Goal: Information Seeking & Learning: Learn about a topic

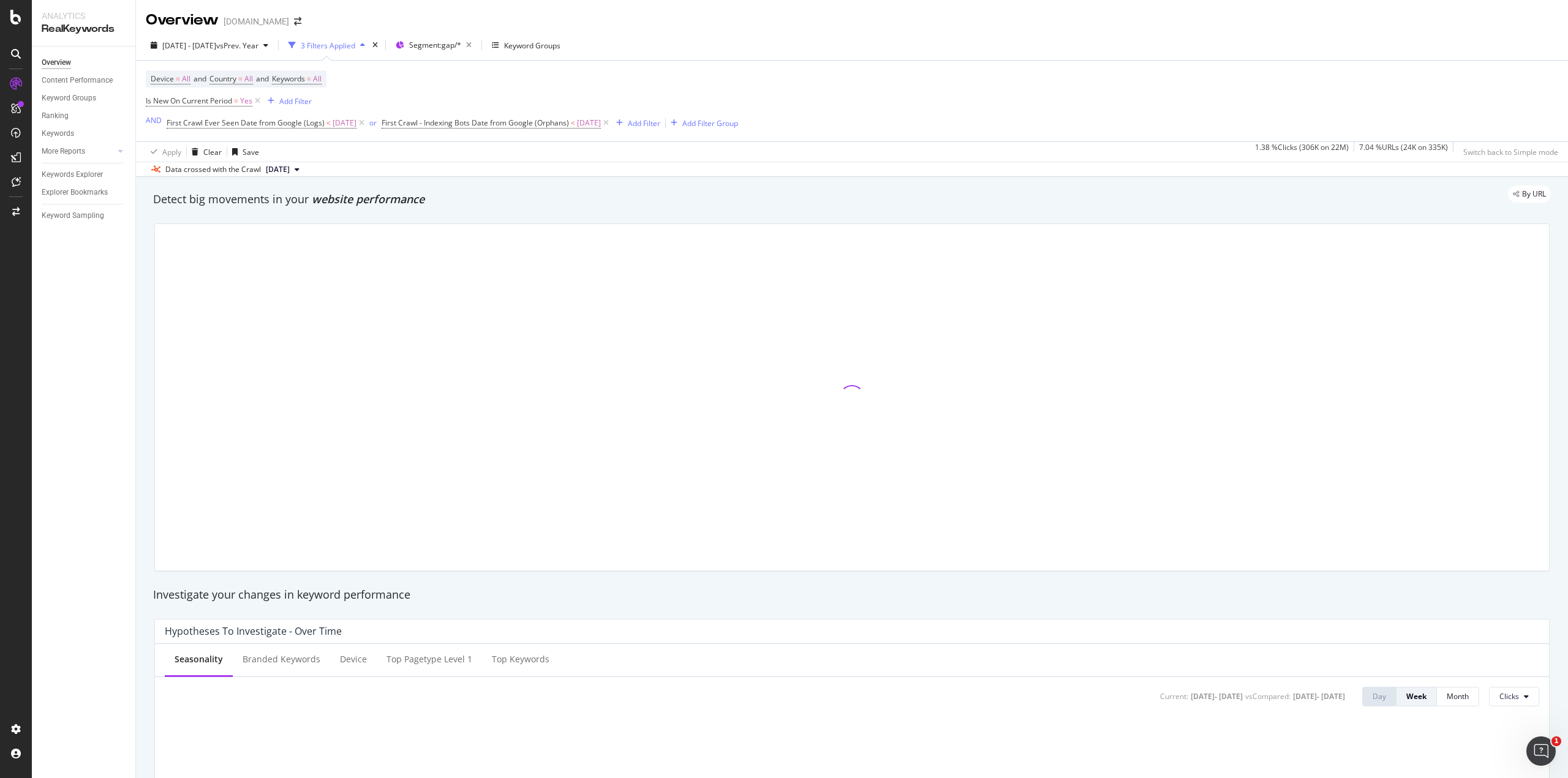
click at [875, 211] on div "Detect big movements in your website performance" at bounding box center [852, 199] width 1410 height 28
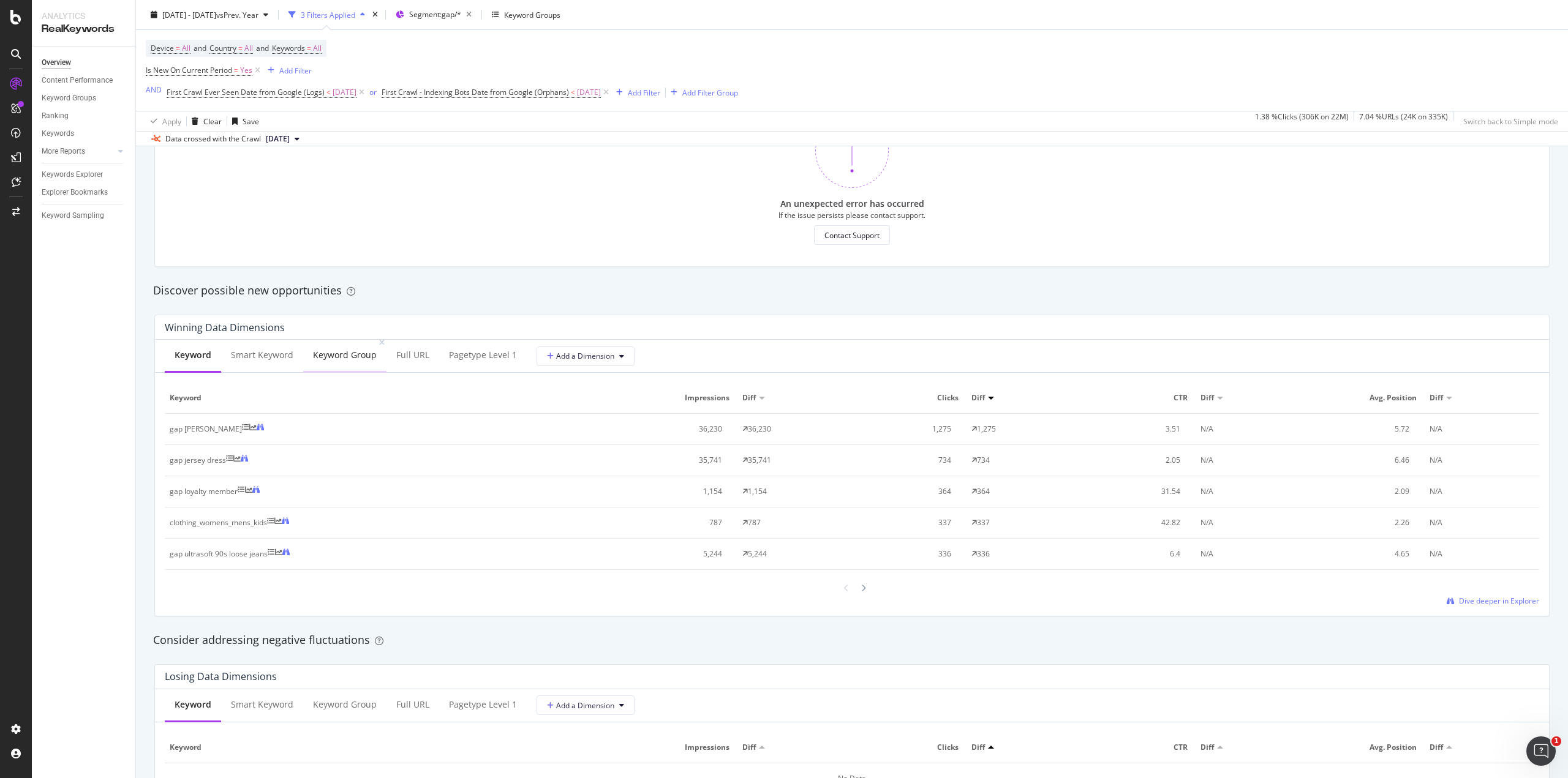
scroll to position [967, 0]
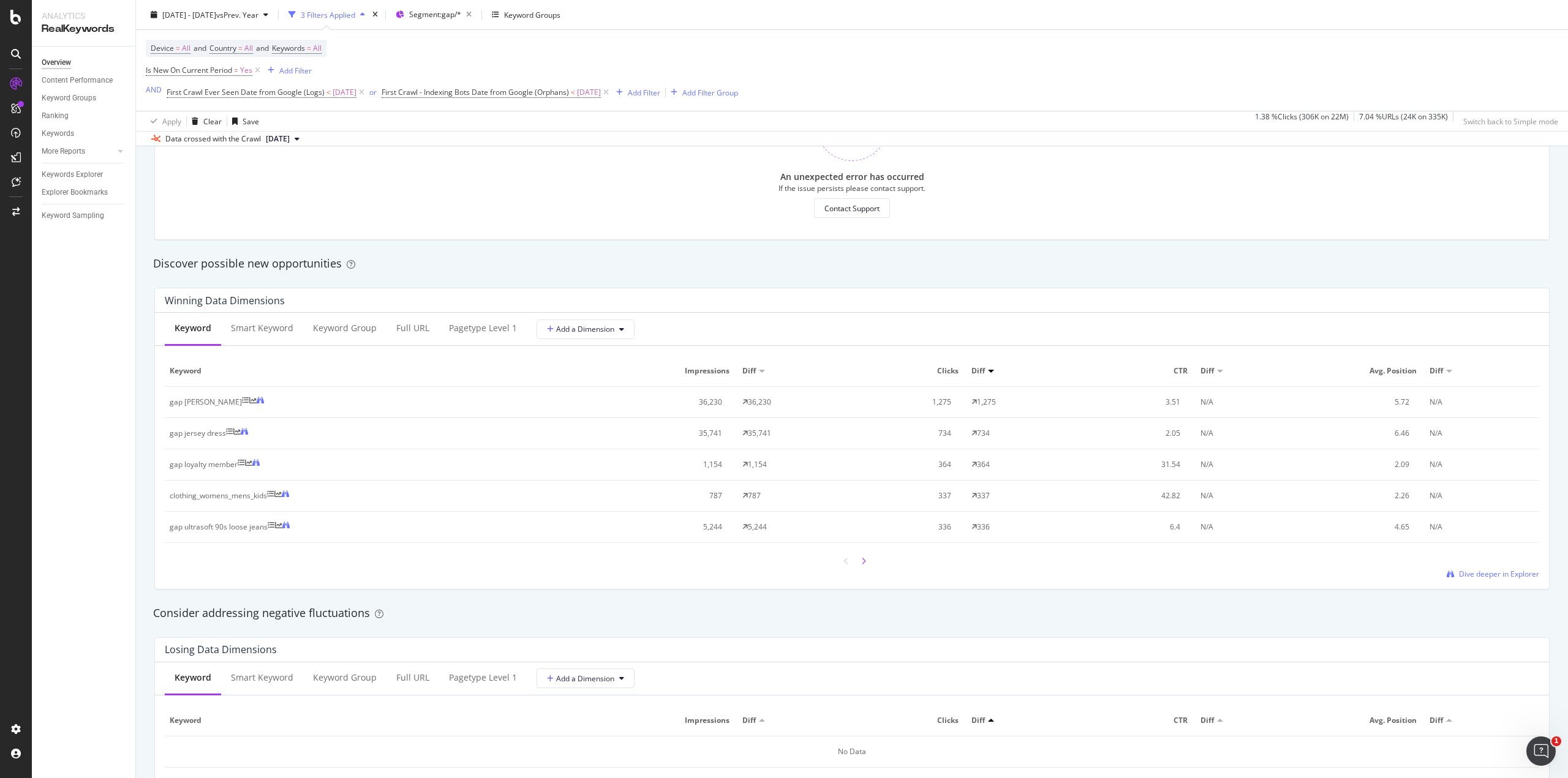
click at [862, 561] on icon at bounding box center [864, 561] width 5 height 8
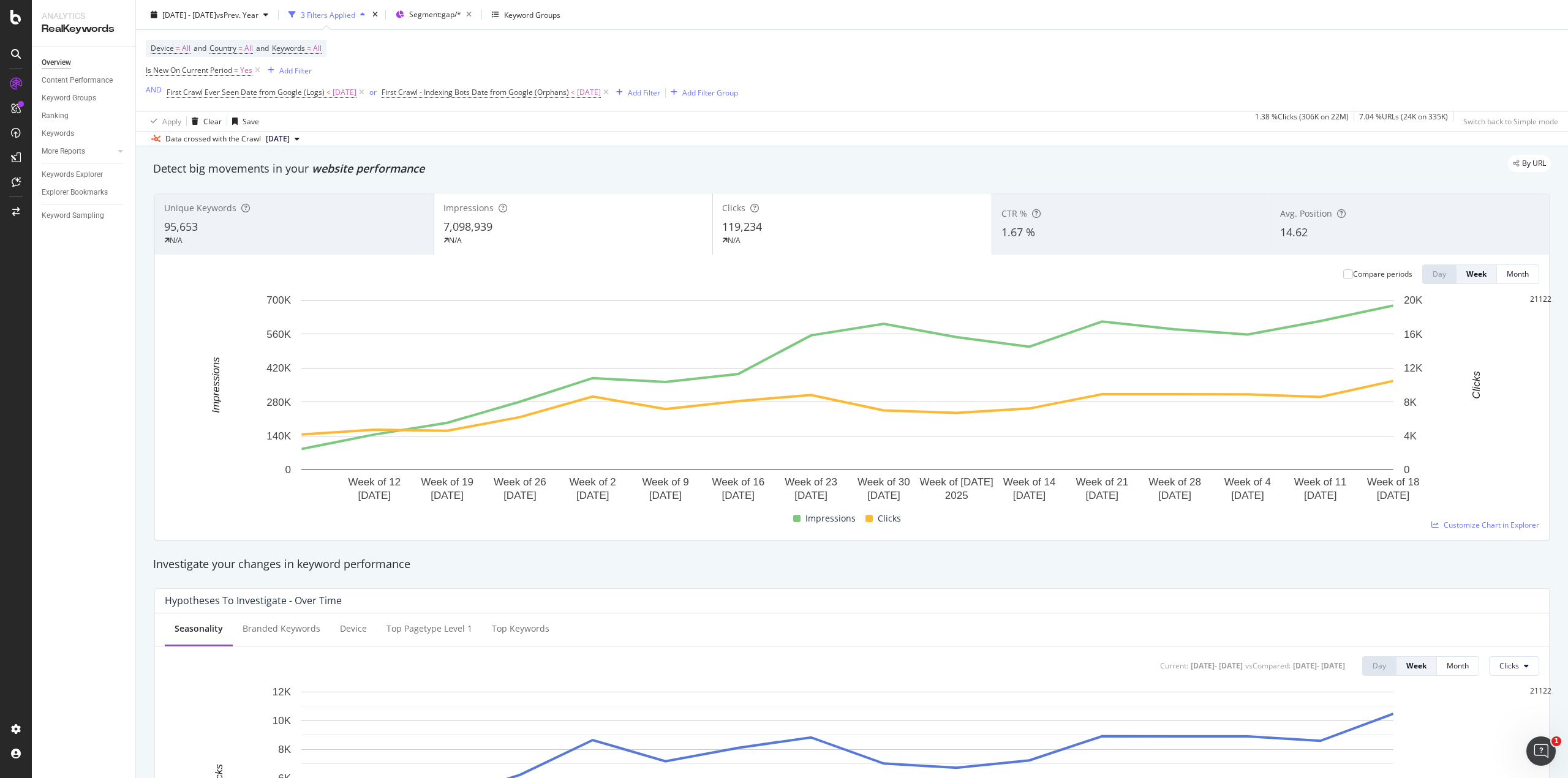
scroll to position [0, 0]
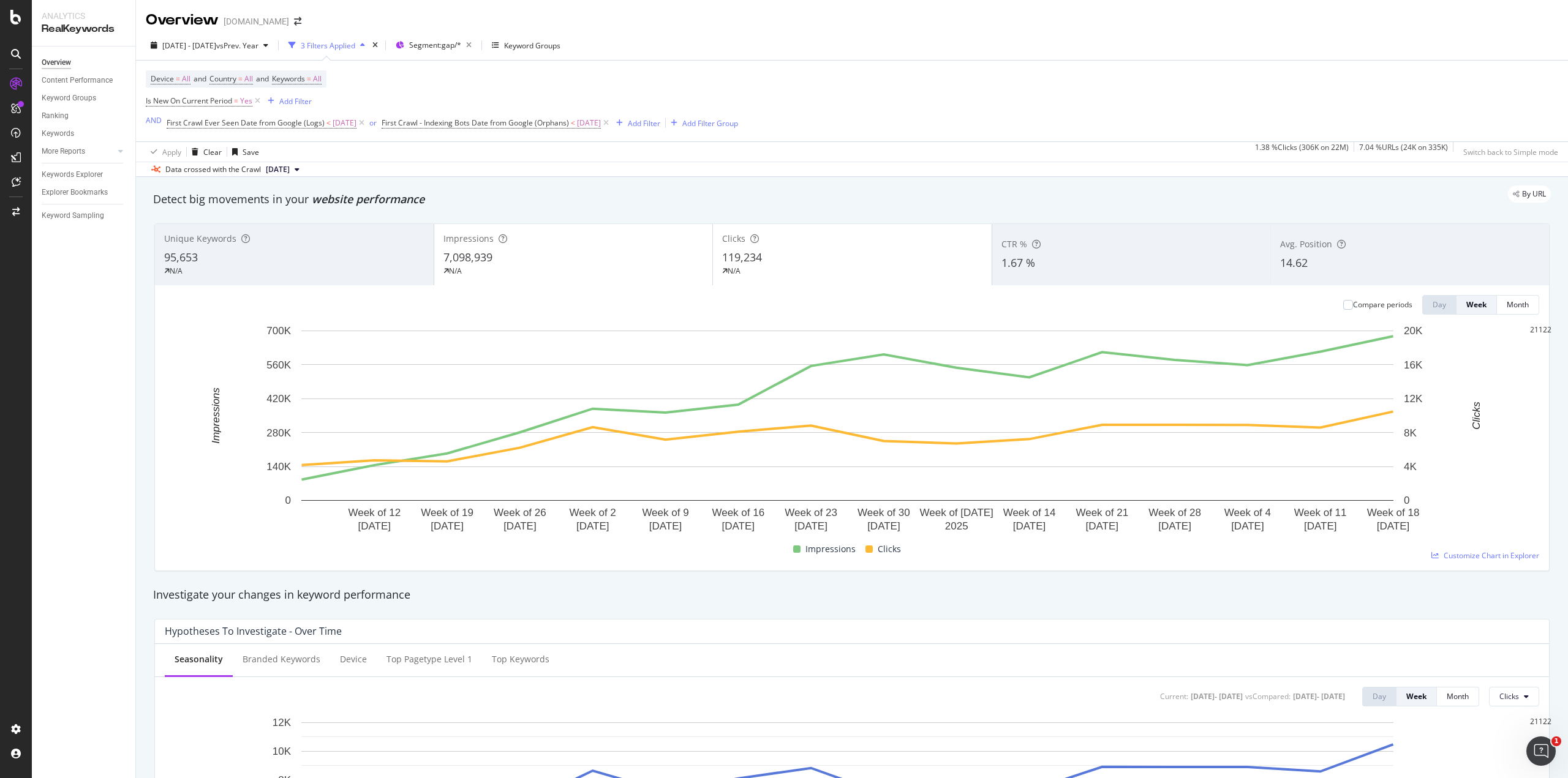
click at [207, 257] on div "95,653" at bounding box center [295, 258] width 261 height 16
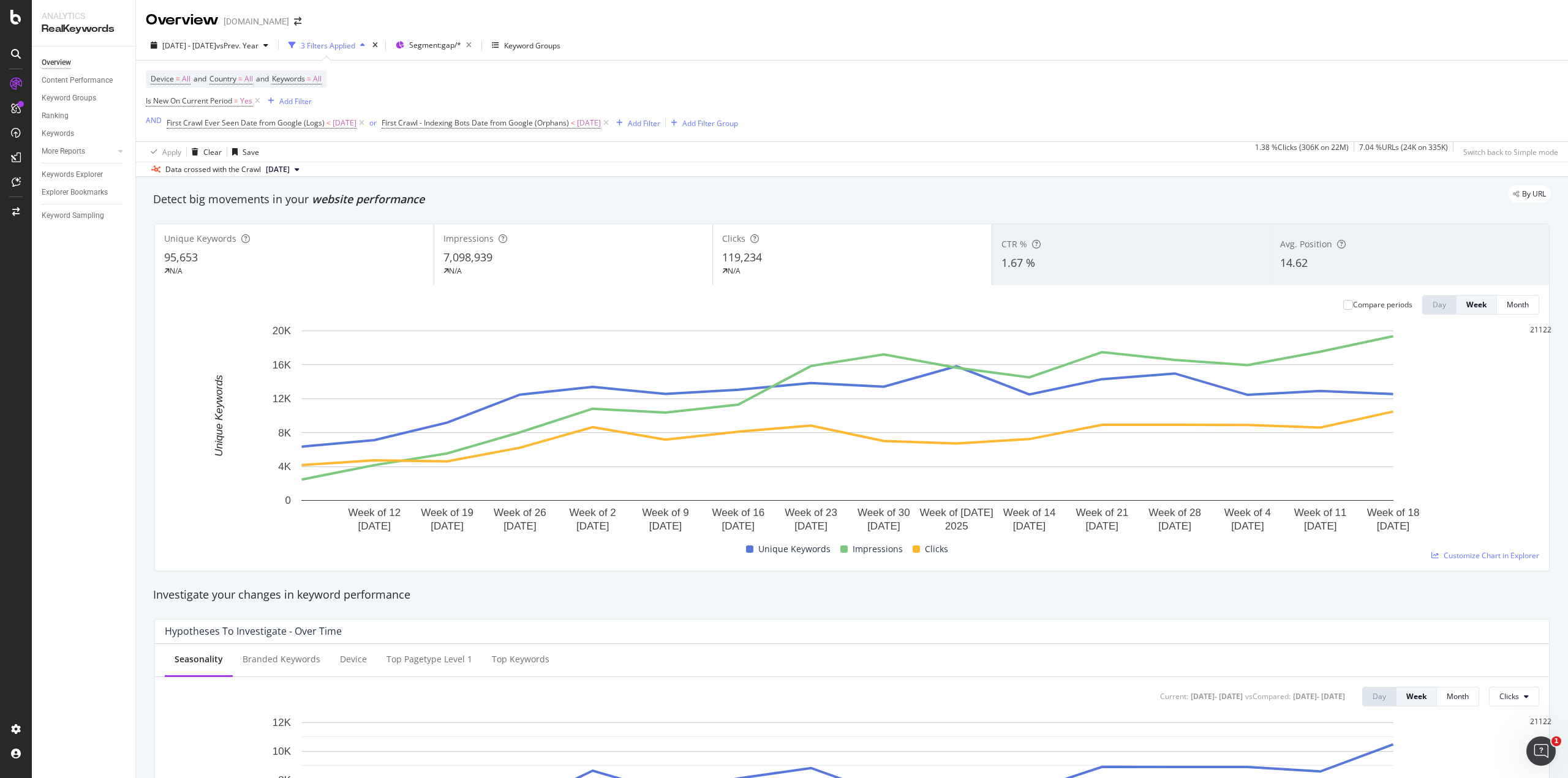
click at [596, 270] on div "N/A" at bounding box center [574, 271] width 261 height 11
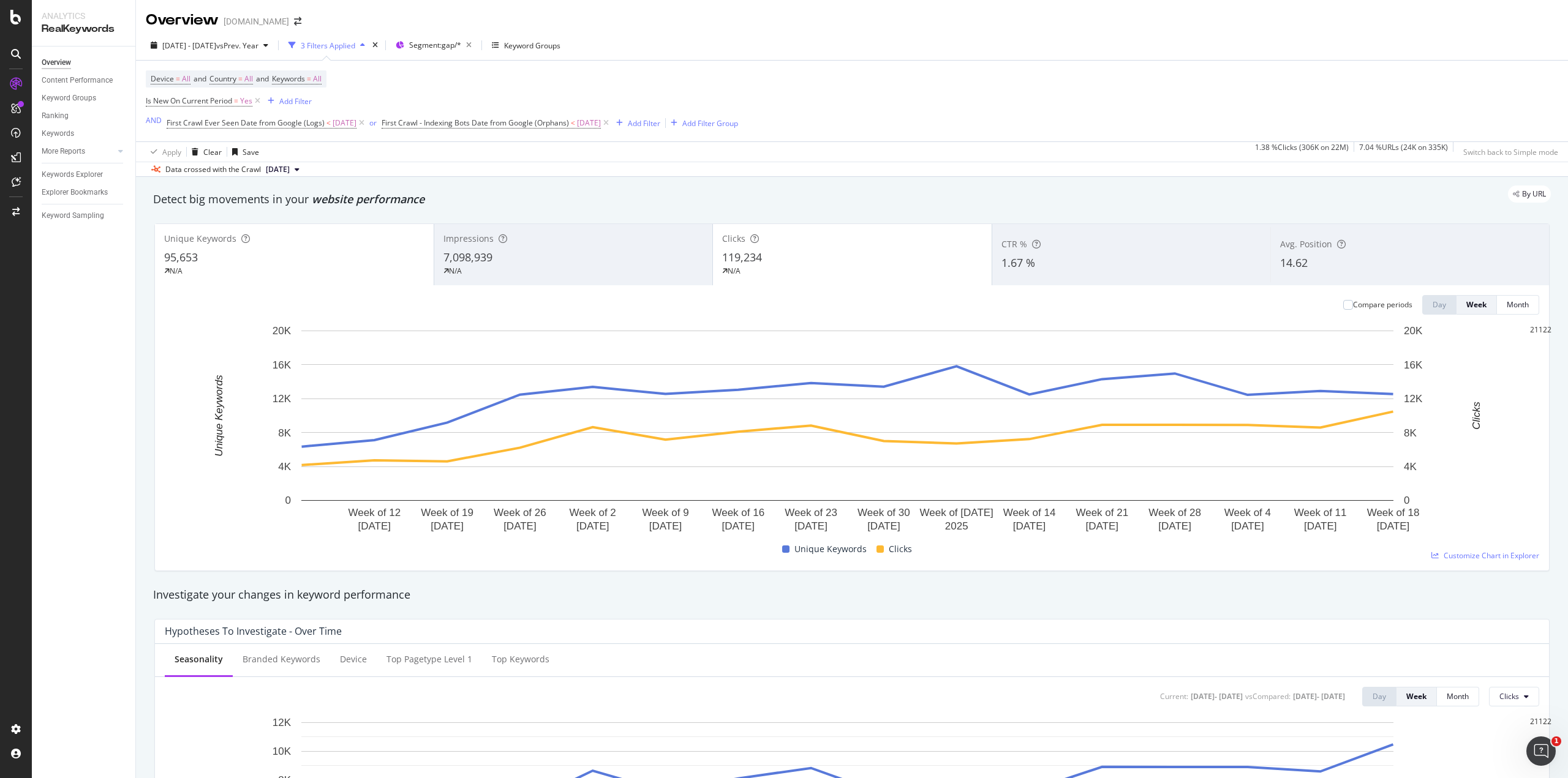
click at [842, 261] on div "119,234" at bounding box center [853, 258] width 261 height 16
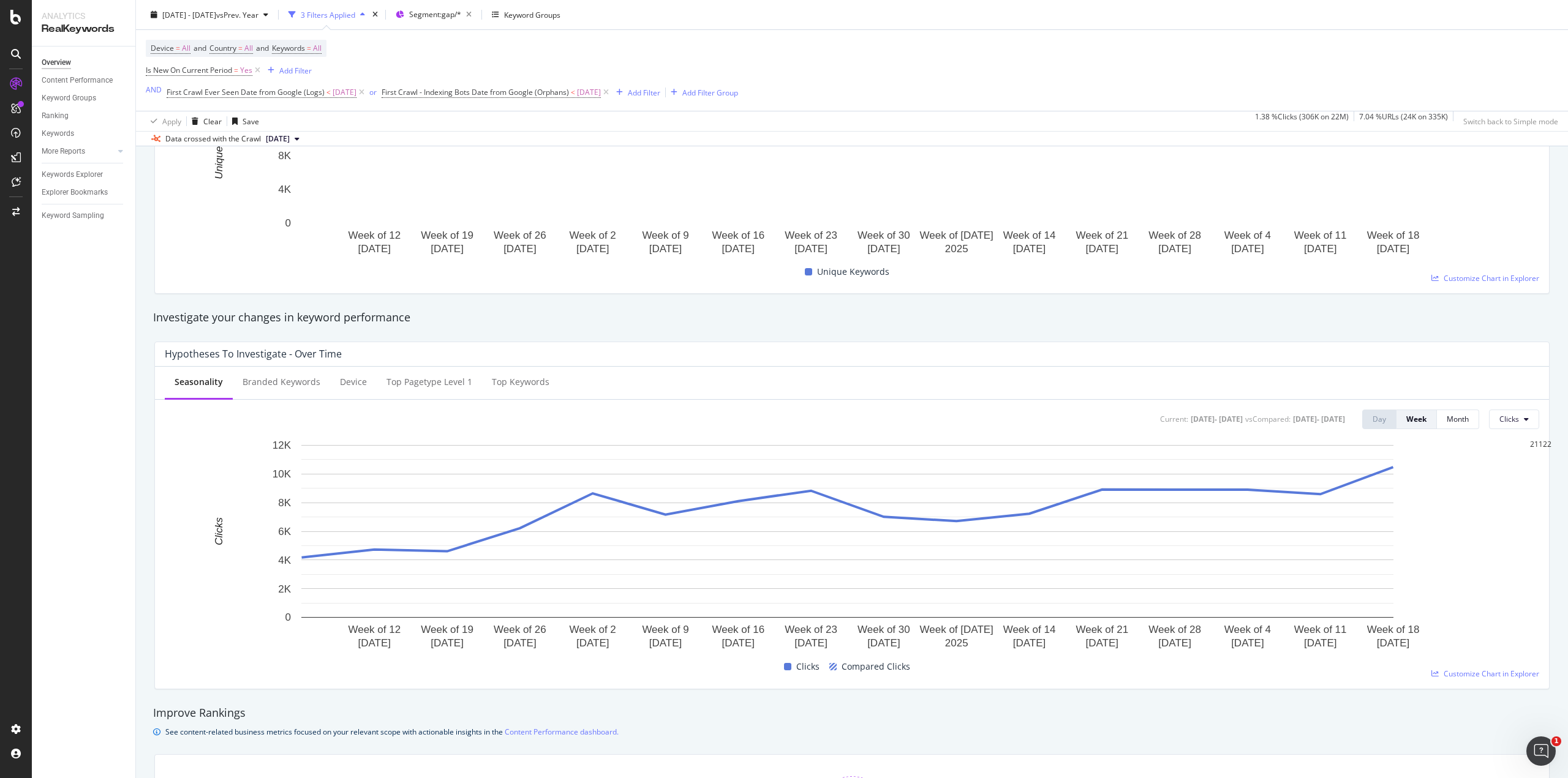
scroll to position [286, 0]
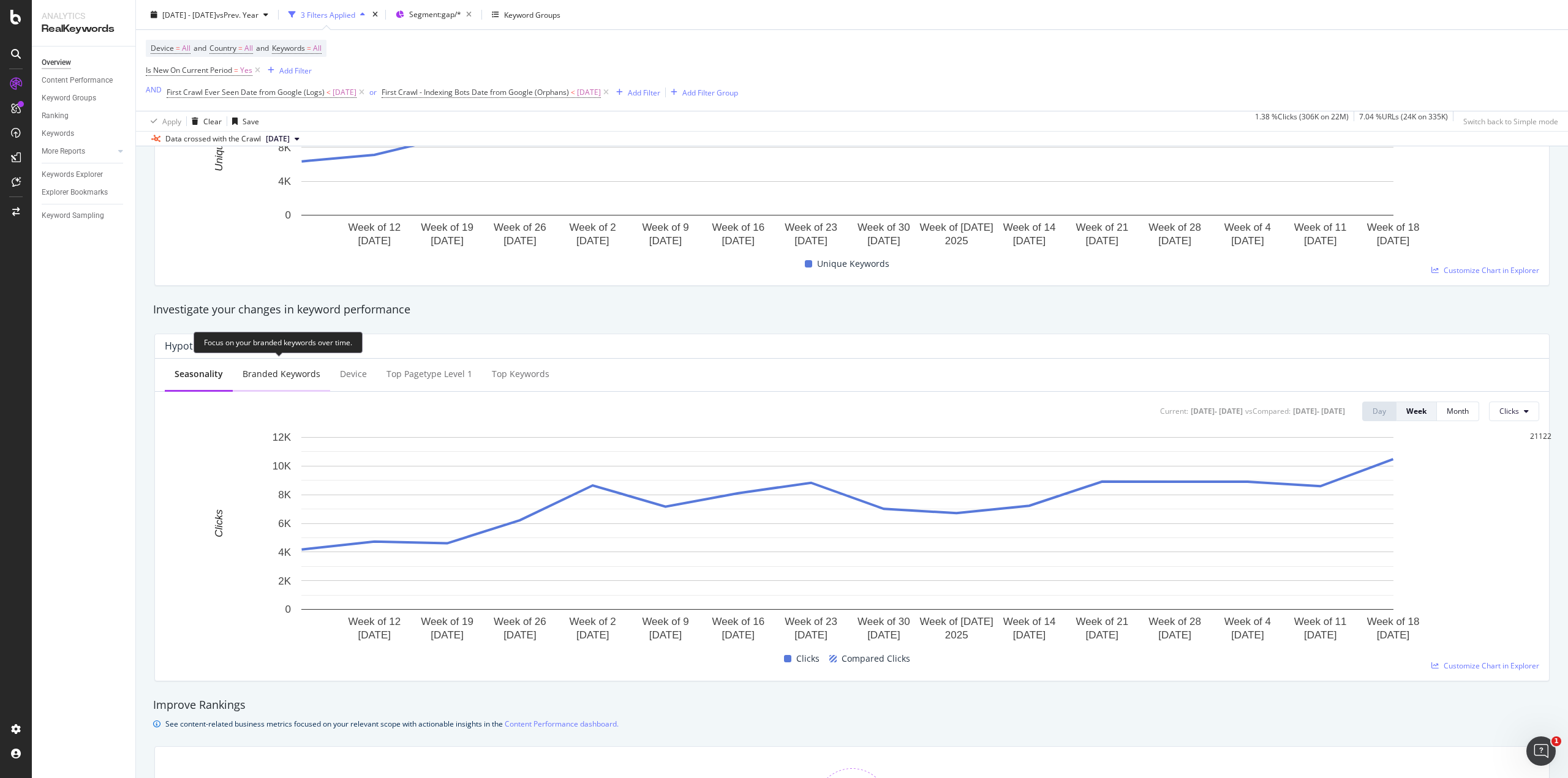
click at [286, 373] on div "Branded Keywords" at bounding box center [281, 374] width 78 height 12
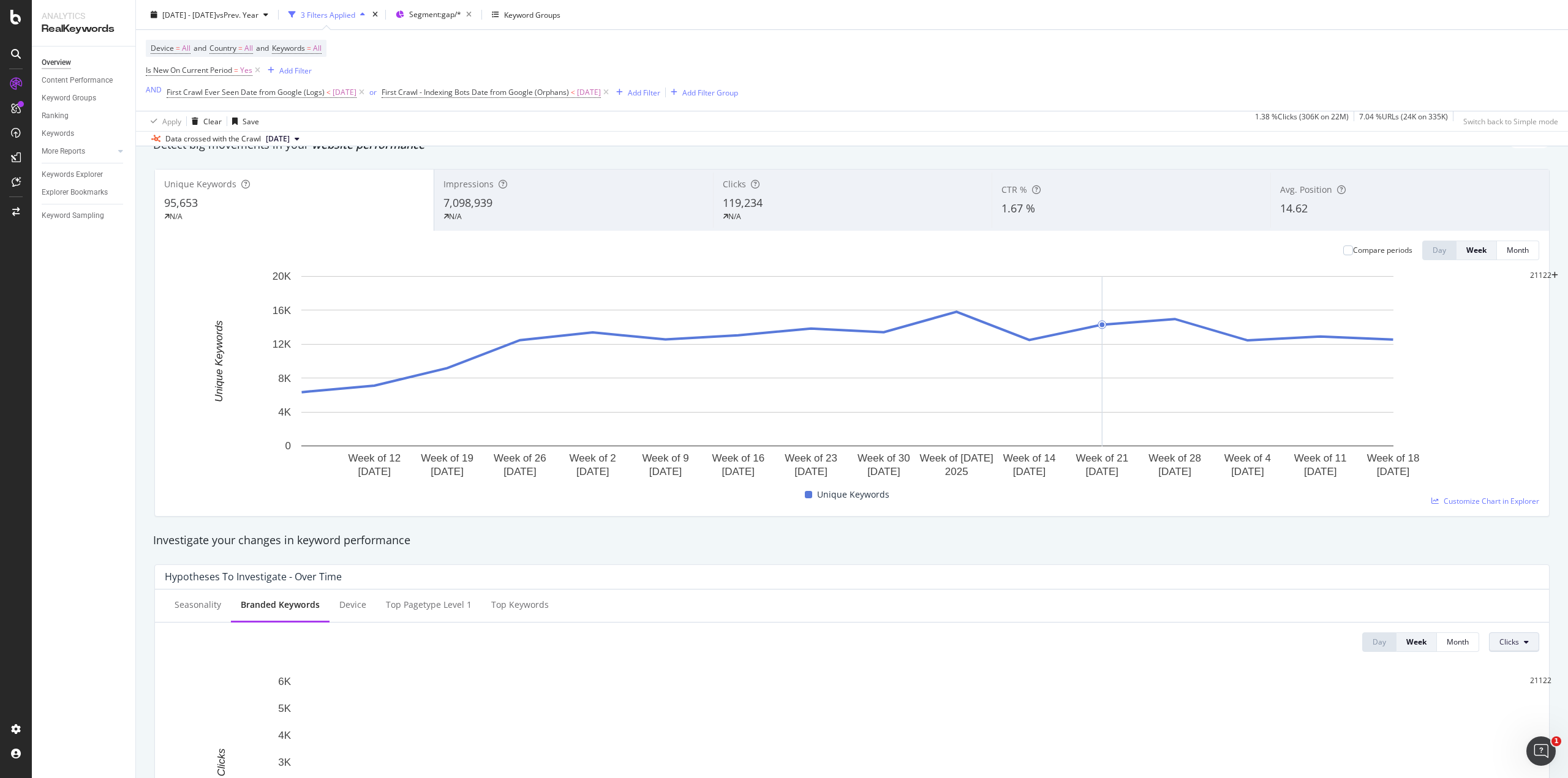
scroll to position [40, 0]
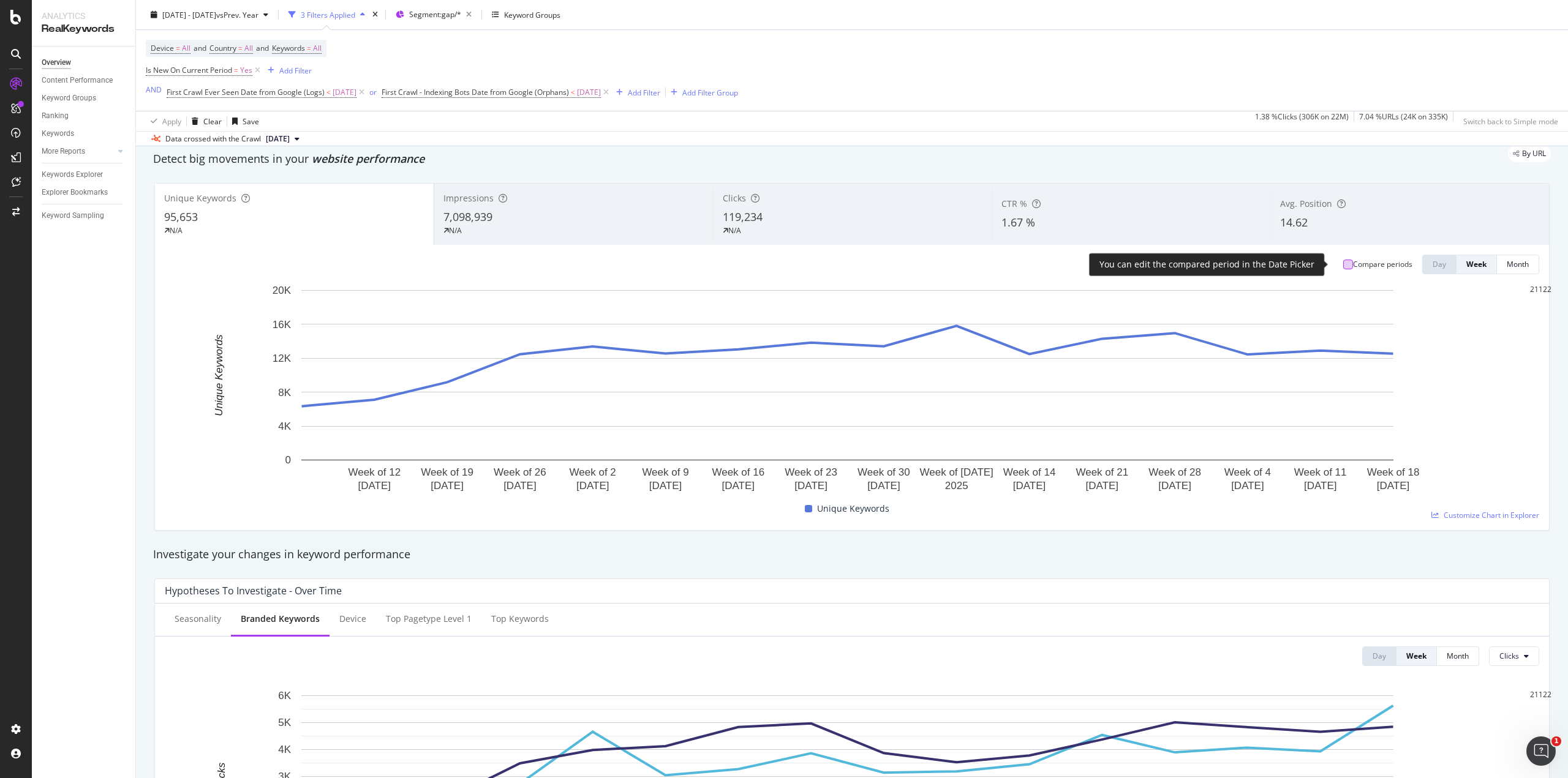
click at [1344, 267] on div at bounding box center [1348, 264] width 10 height 10
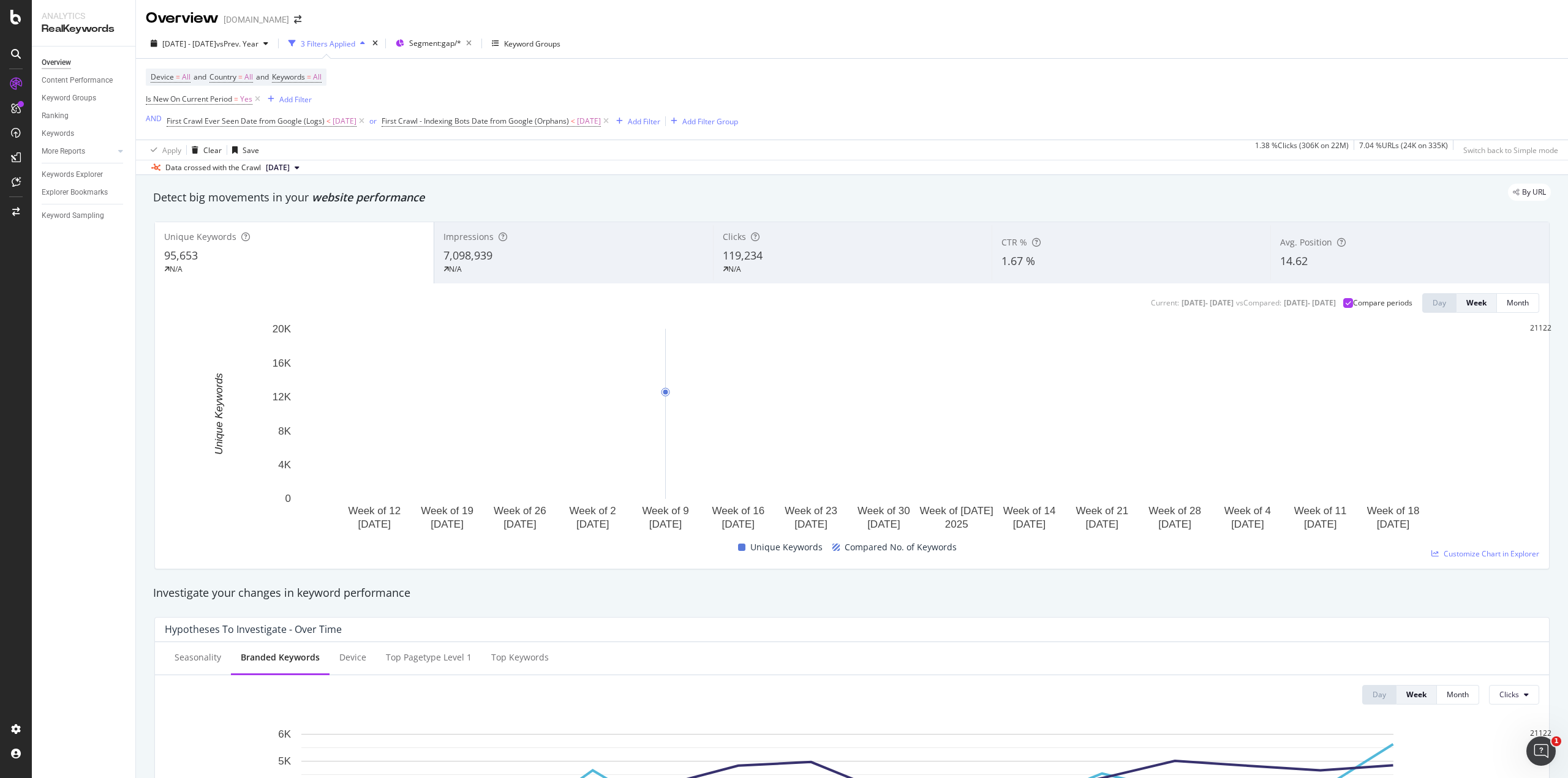
scroll to position [0, 0]
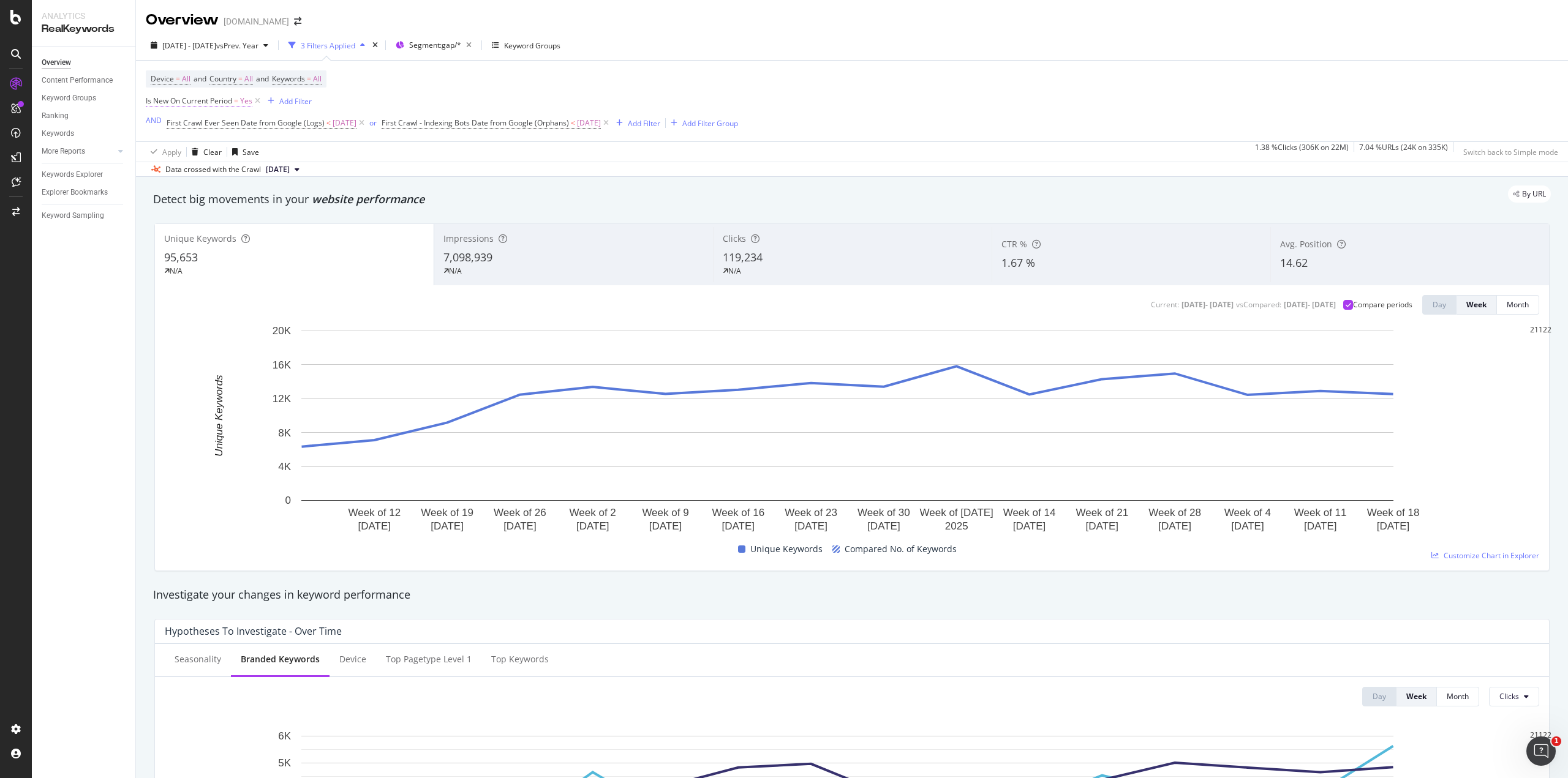
click at [243, 101] on span "Yes" at bounding box center [246, 101] width 12 height 17
click at [169, 133] on icon at bounding box center [168, 130] width 8 height 8
click at [160, 164] on span "No" at bounding box center [155, 159] width 10 height 11
click at [361, 125] on div "Apply" at bounding box center [371, 120] width 19 height 11
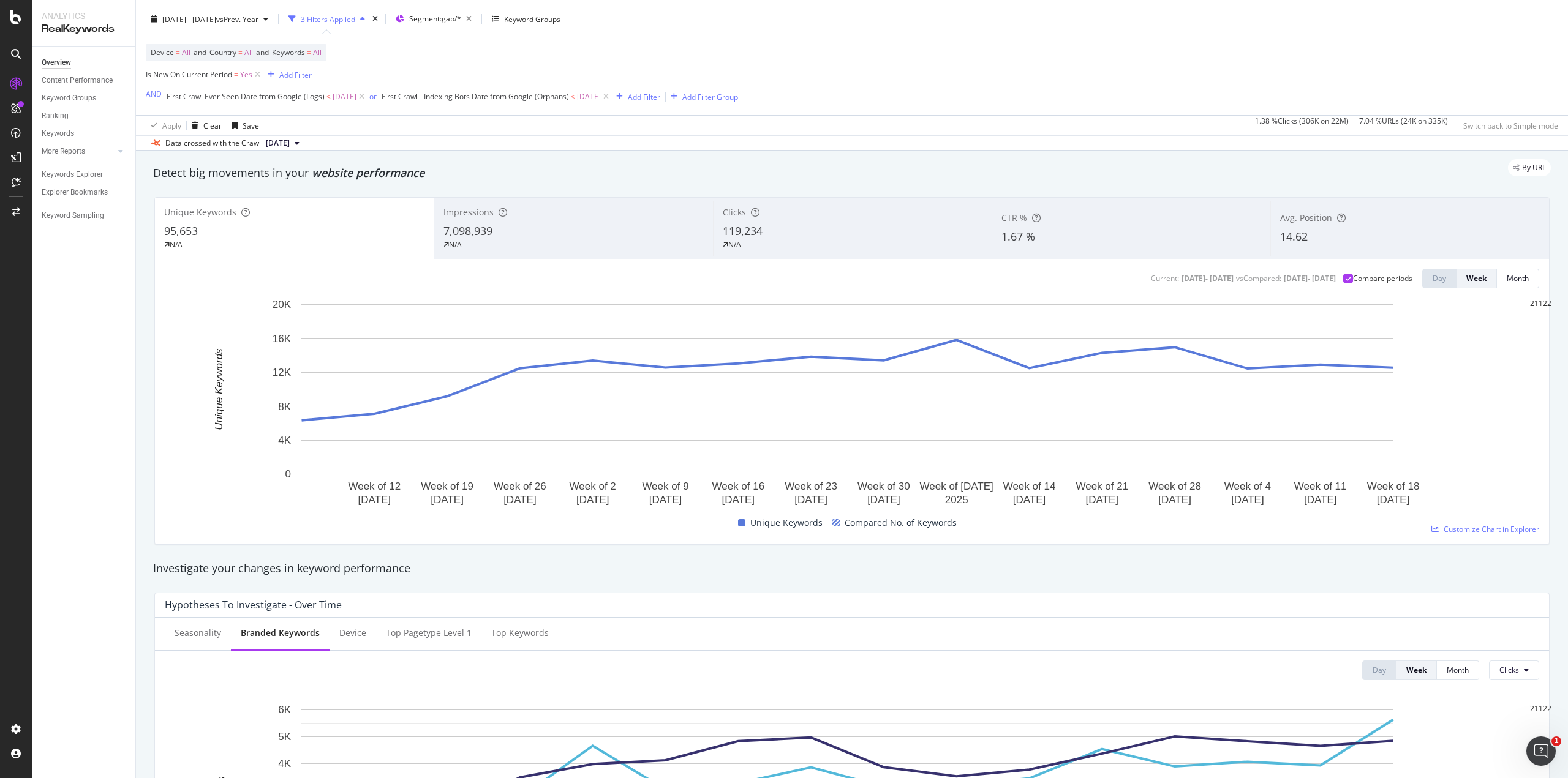
scroll to position [40, 0]
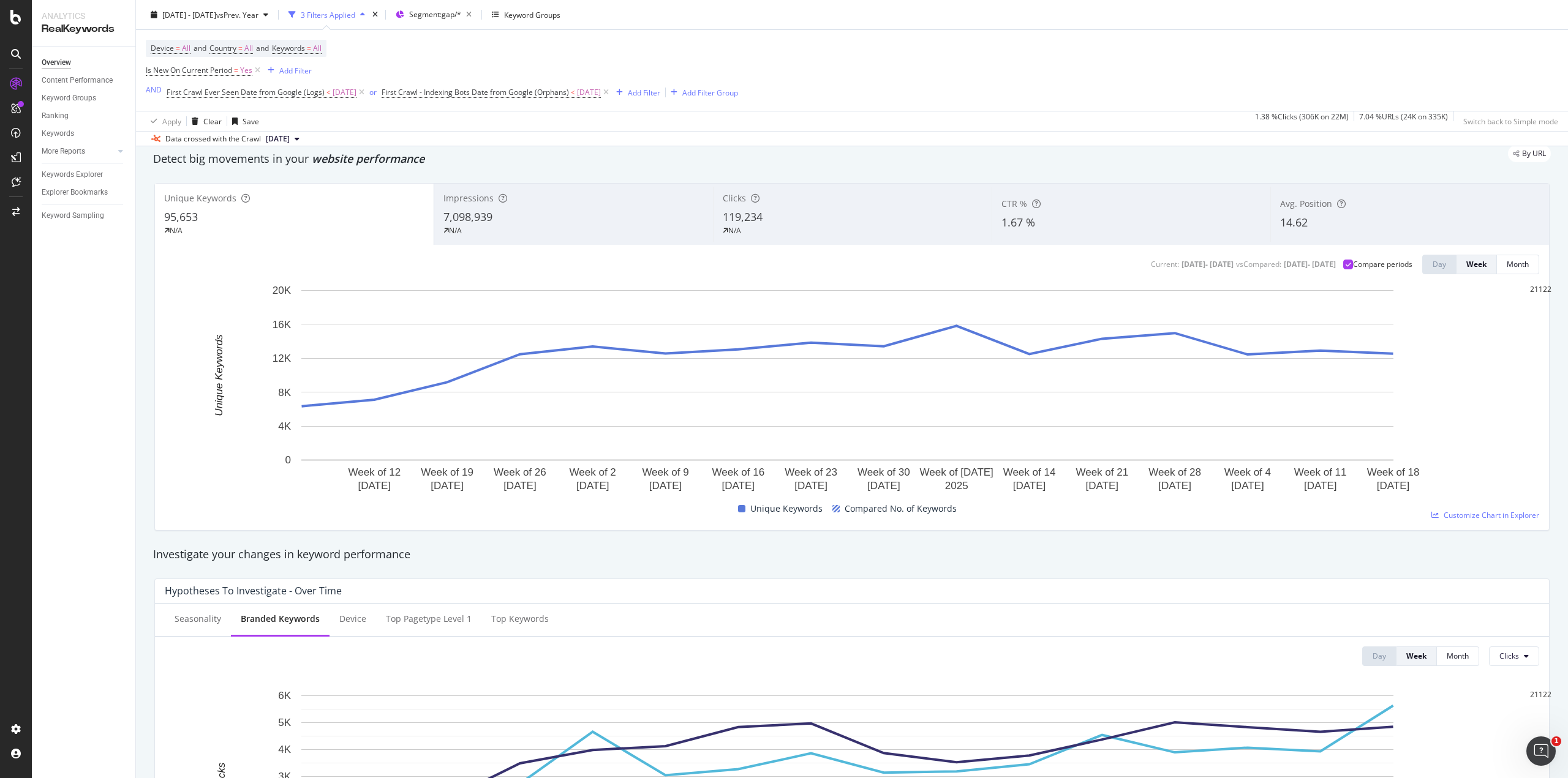
click at [463, 551] on div "Investigate your changes in keyword performance" at bounding box center [852, 555] width 1398 height 16
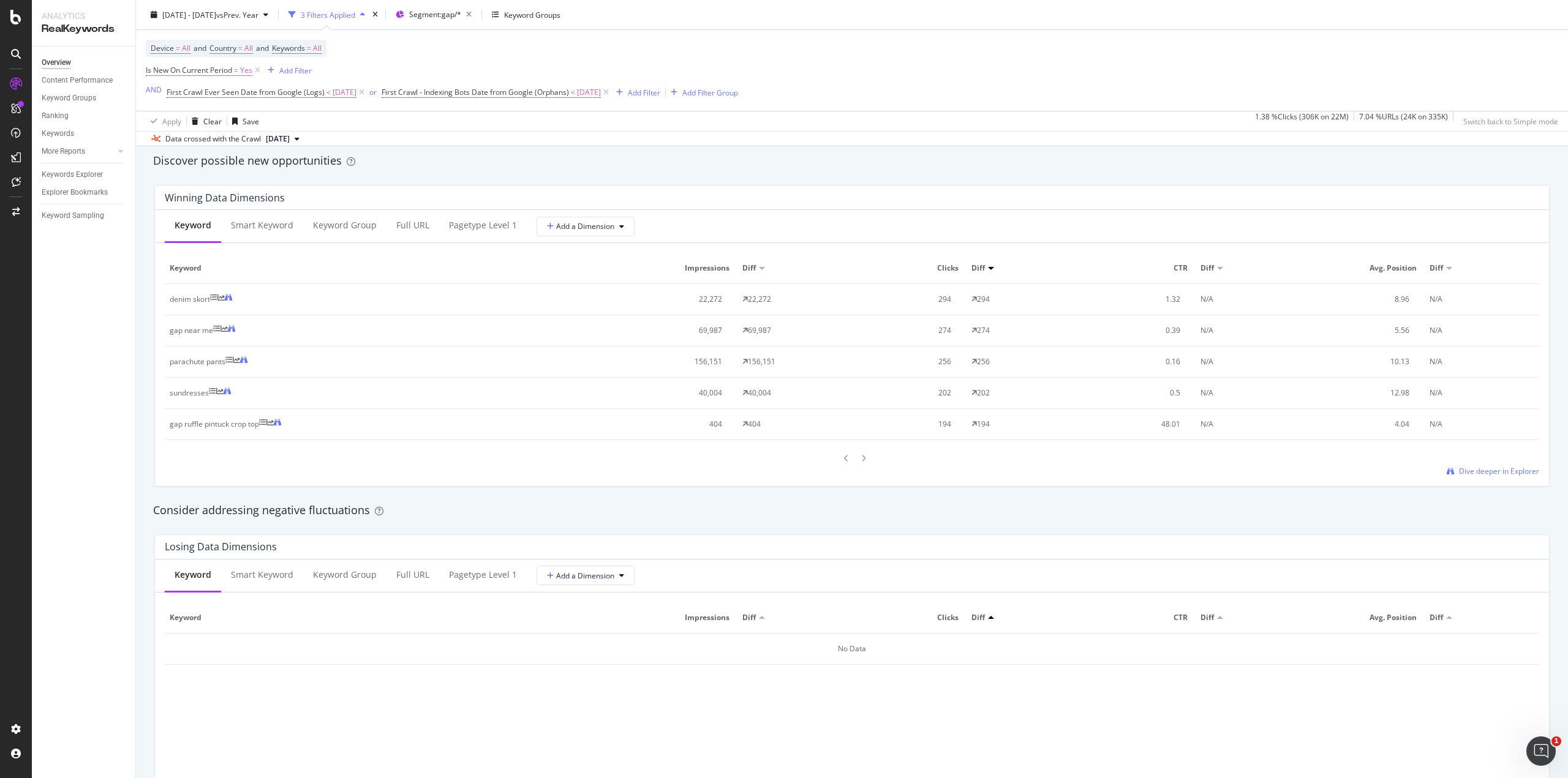
scroll to position [1117, 0]
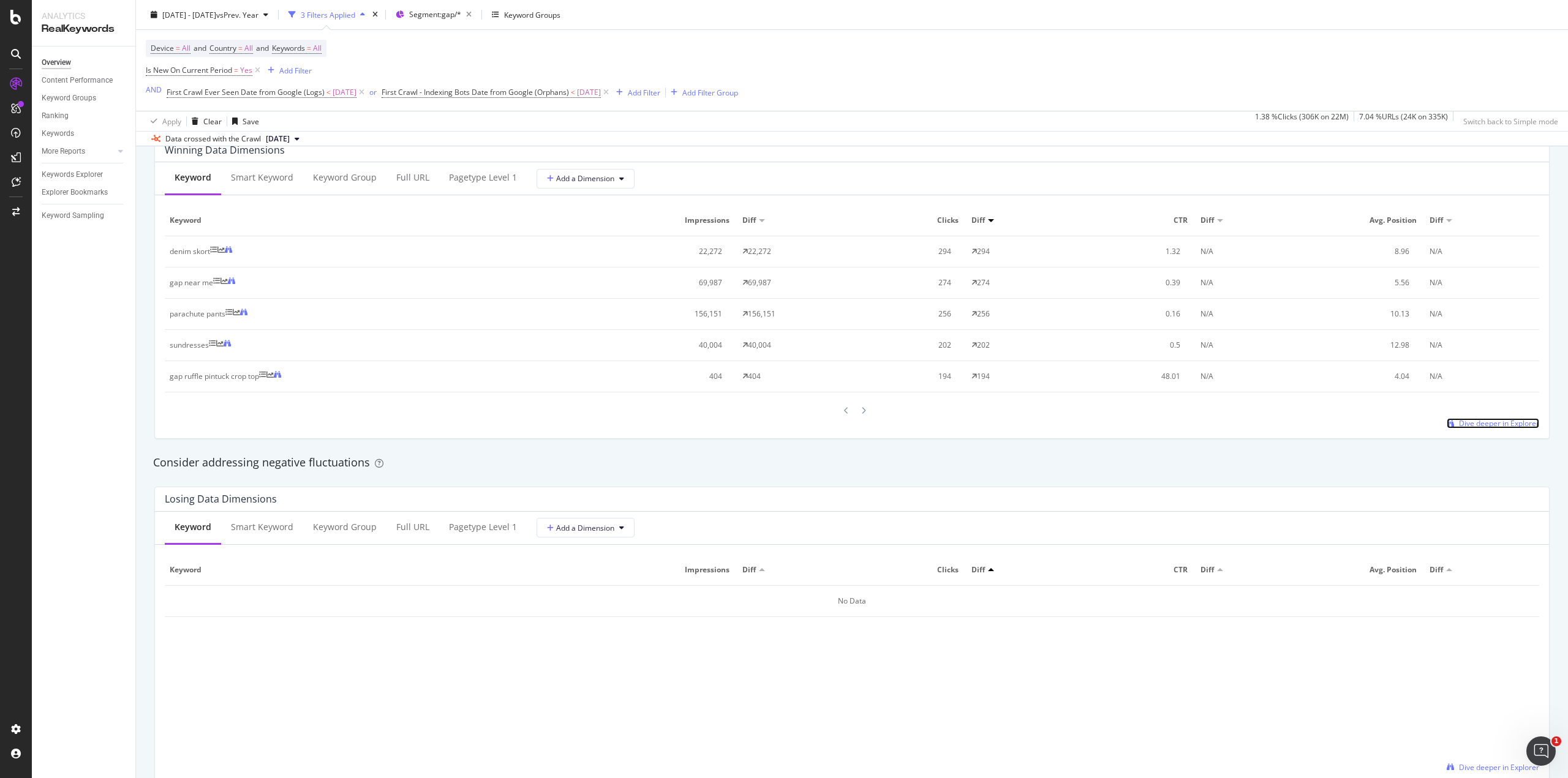
click at [1490, 422] on span "Dive deeper in Explorer" at bounding box center [1499, 423] width 80 height 11
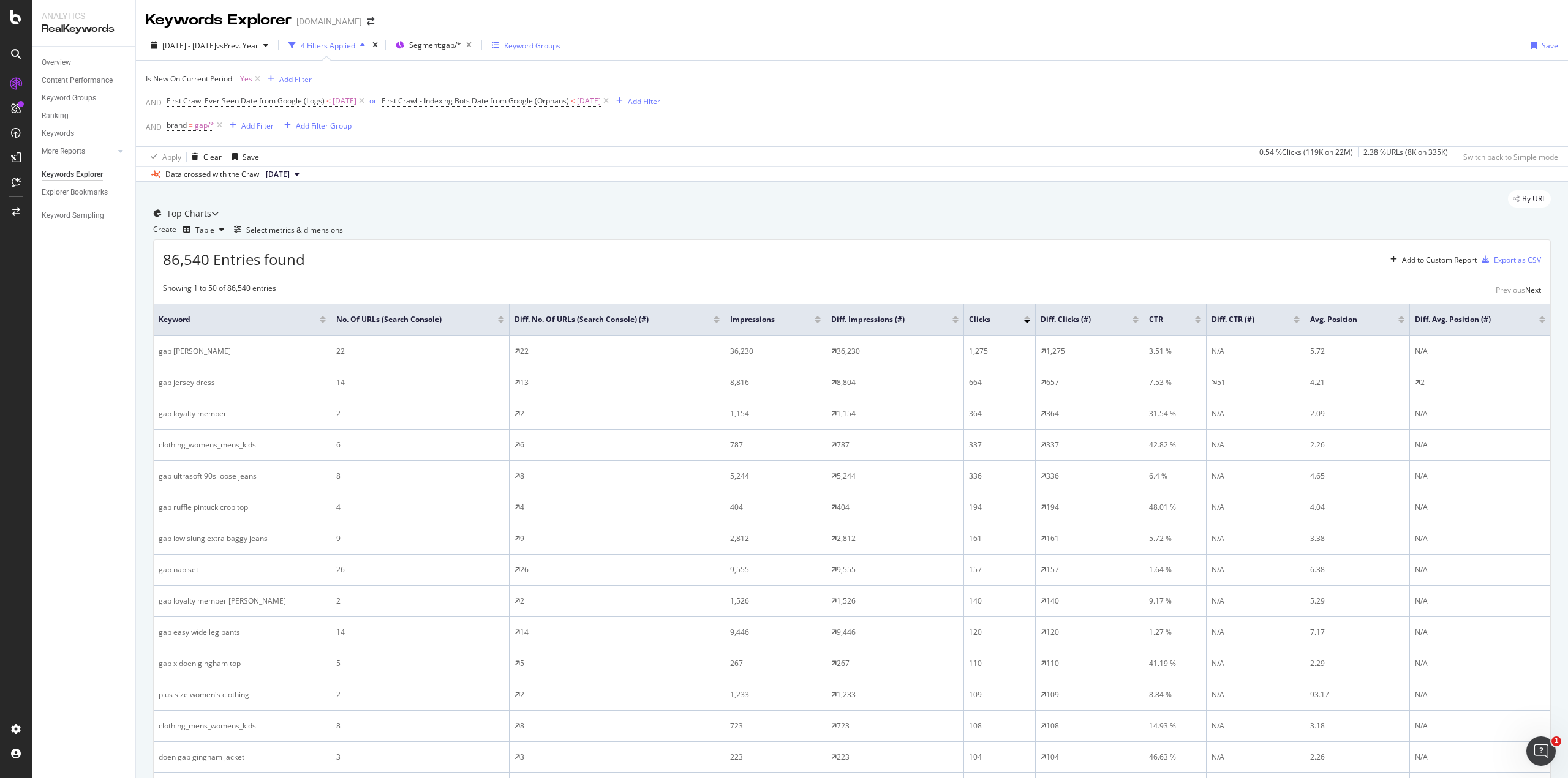
click at [549, 49] on div "Keyword Groups" at bounding box center [532, 45] width 56 height 11
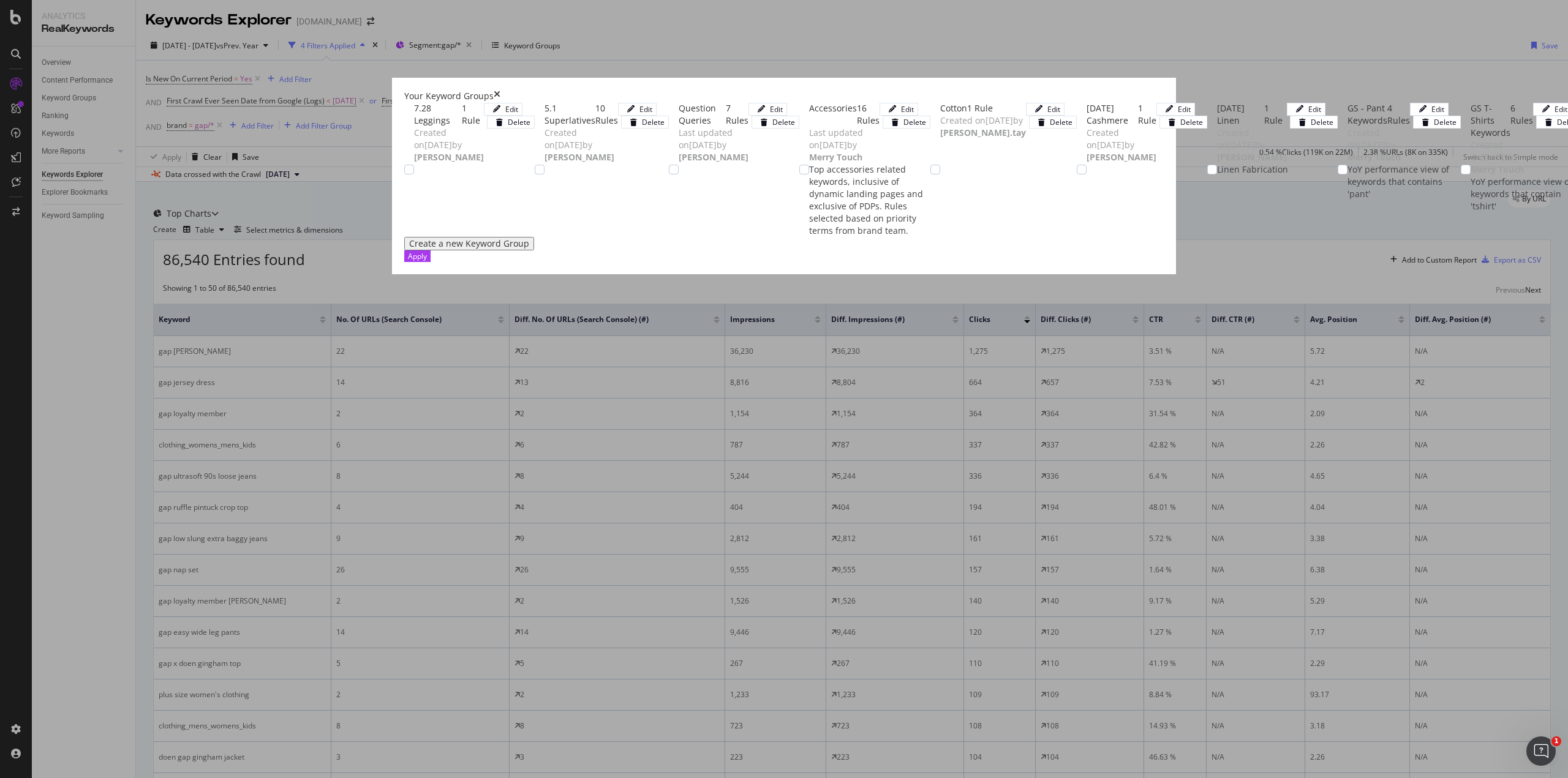
click at [1152, 90] on div "Your Keyword Groups" at bounding box center [784, 96] width 759 height 12
click at [500, 90] on icon "times" at bounding box center [497, 96] width 7 height 12
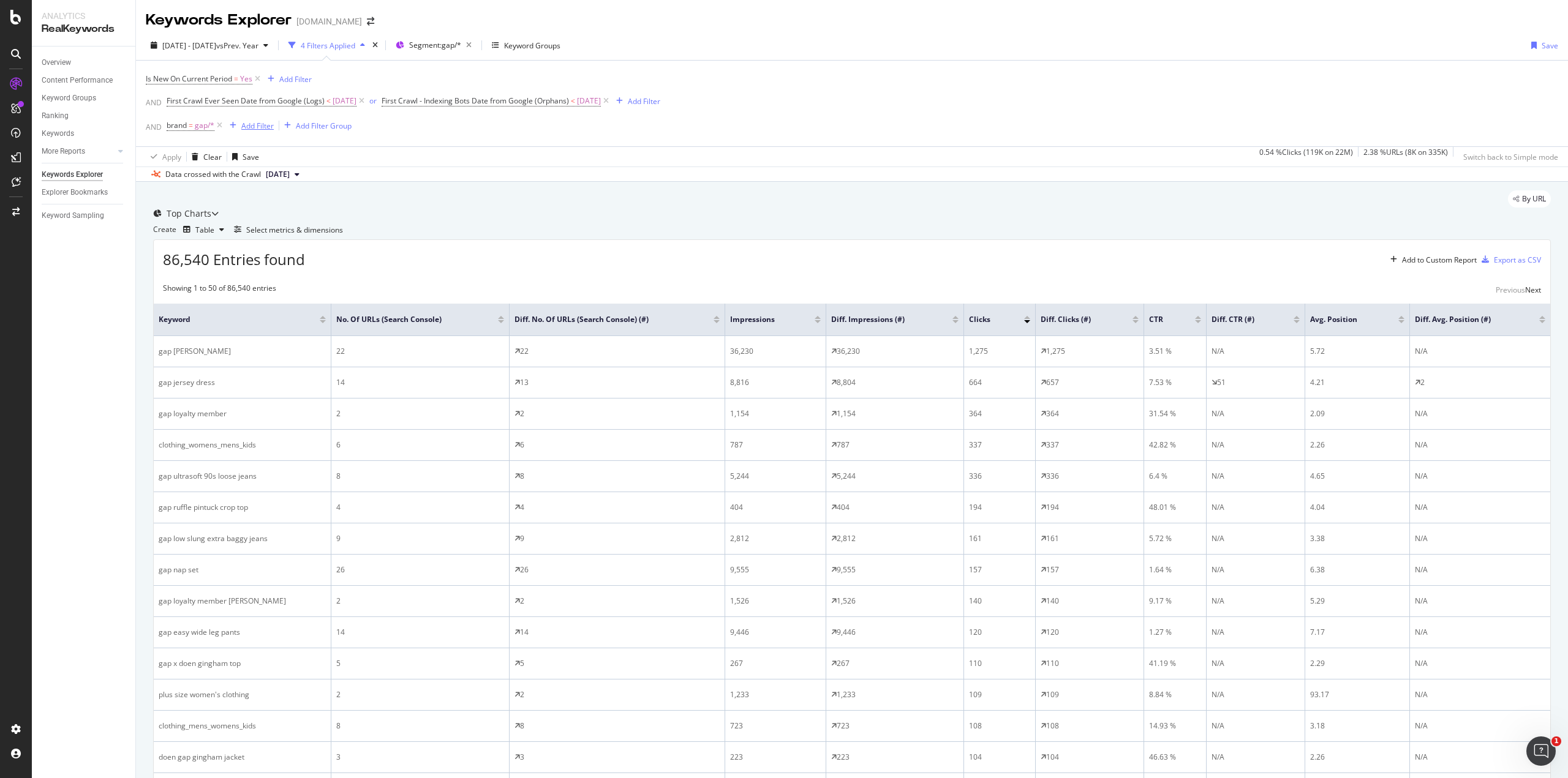
click at [256, 124] on div "Add Filter" at bounding box center [257, 126] width 33 height 11
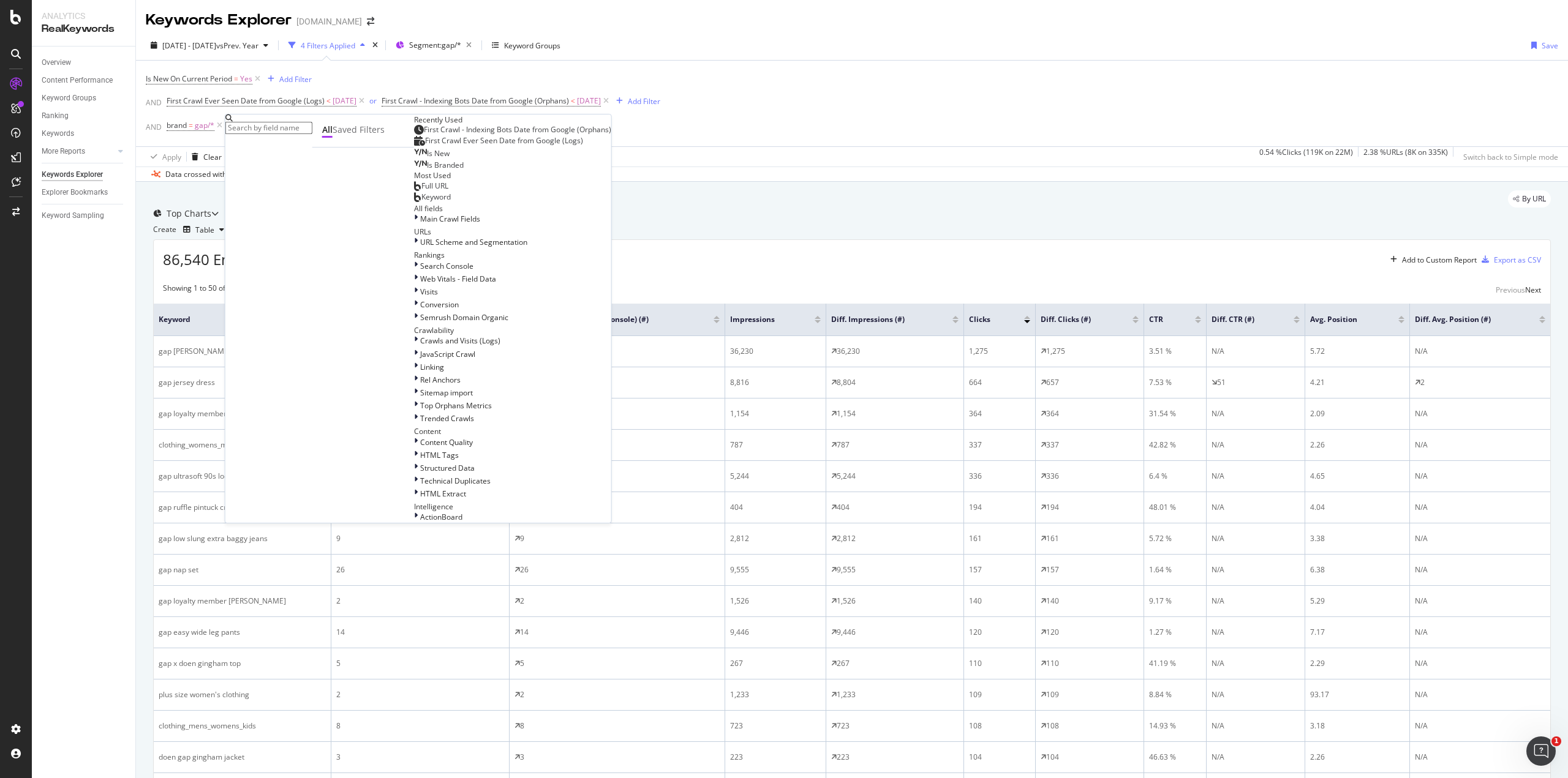
click at [421, 202] on span "Keyword" at bounding box center [436, 197] width 30 height 11
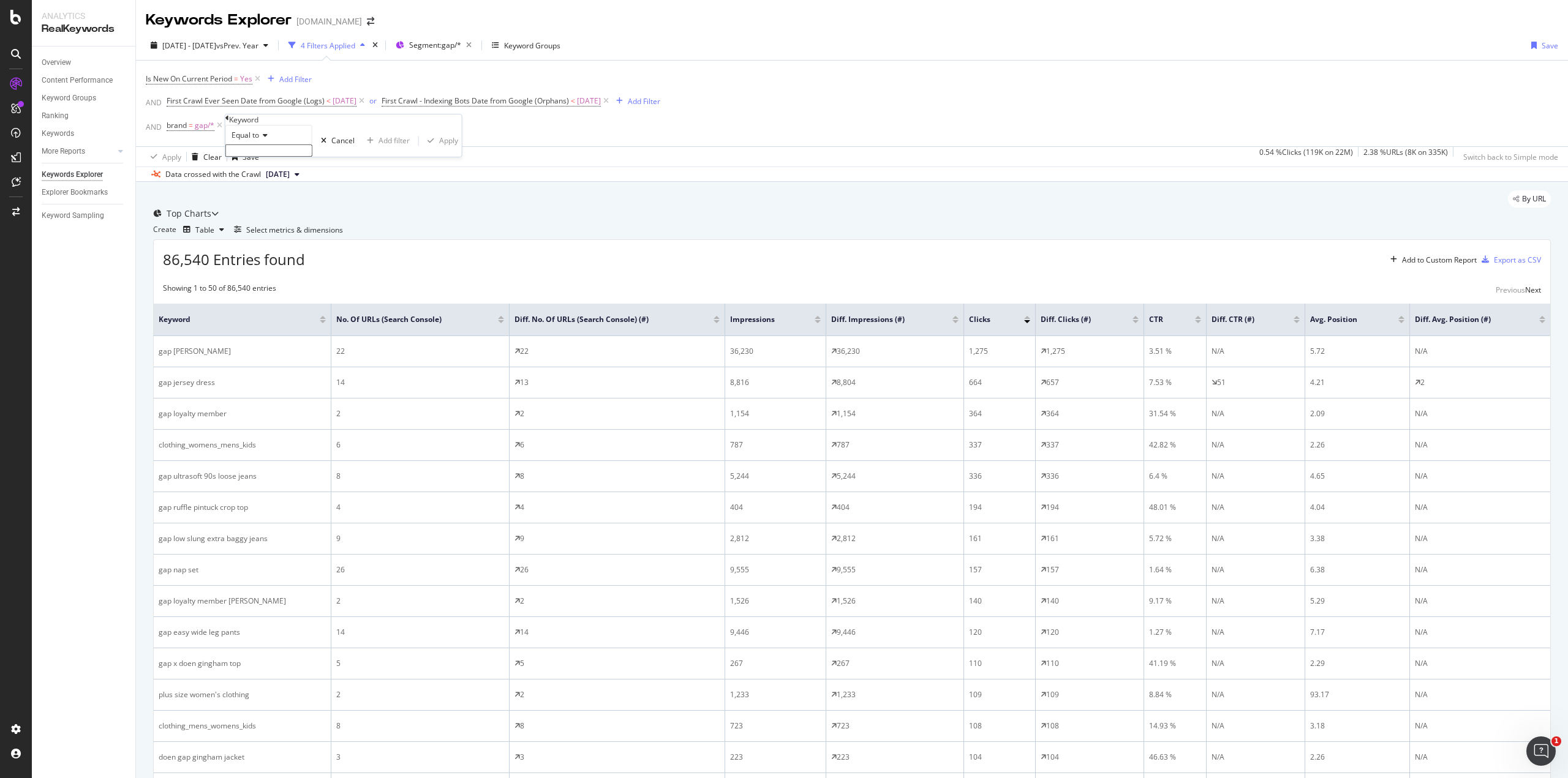
click at [264, 139] on icon at bounding box center [263, 136] width 8 height 8
click at [264, 157] on input "text" at bounding box center [268, 151] width 87 height 12
click at [580, 170] on div "Data crossed with the Crawl [DATE]" at bounding box center [852, 173] width 1432 height 14
click at [346, 122] on icon at bounding box center [342, 126] width 11 height 12
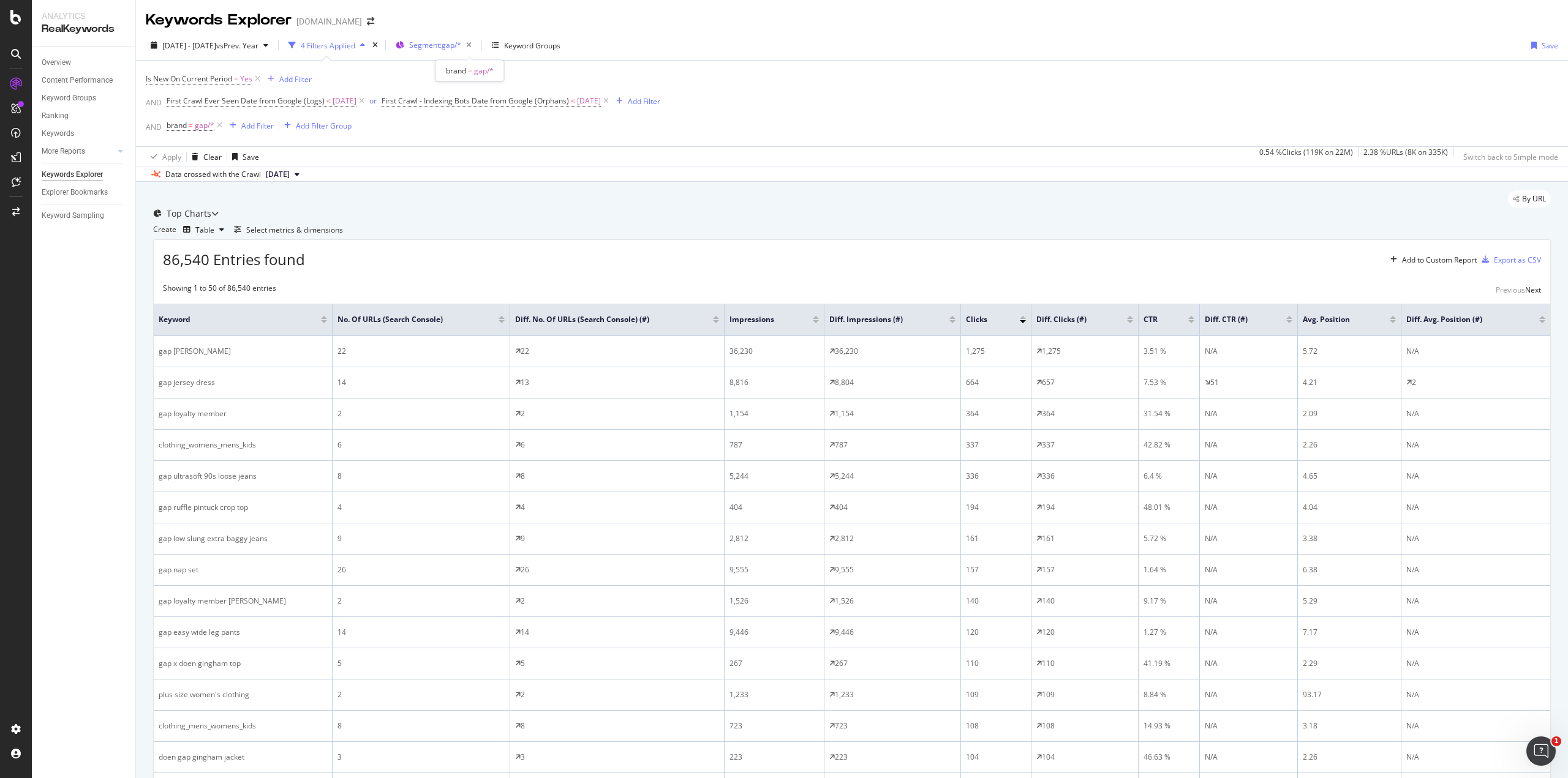
click at [462, 45] on span "Segment: gap/*" at bounding box center [435, 45] width 52 height 11
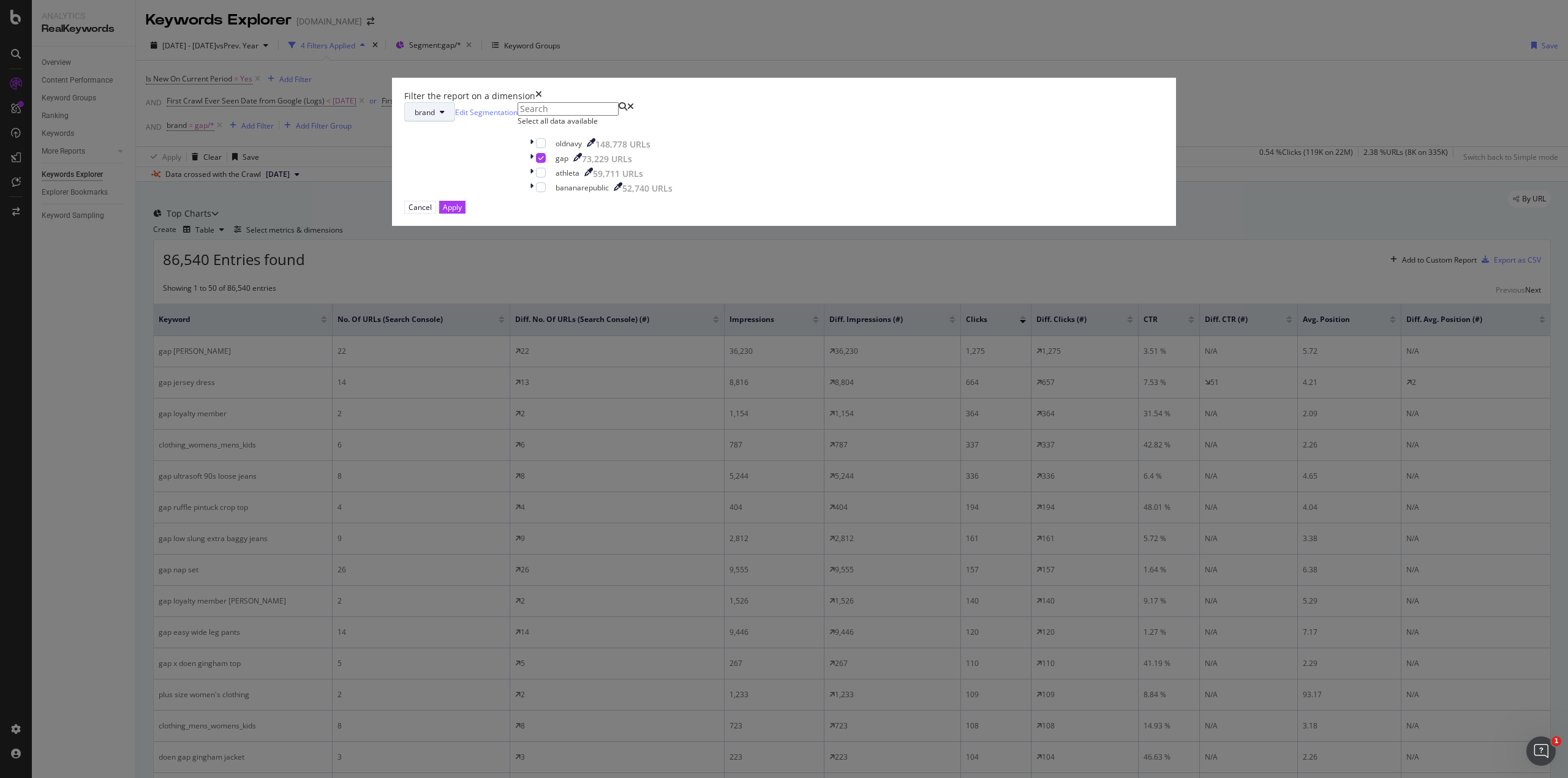
click at [445, 116] on icon "modal" at bounding box center [442, 112] width 5 height 8
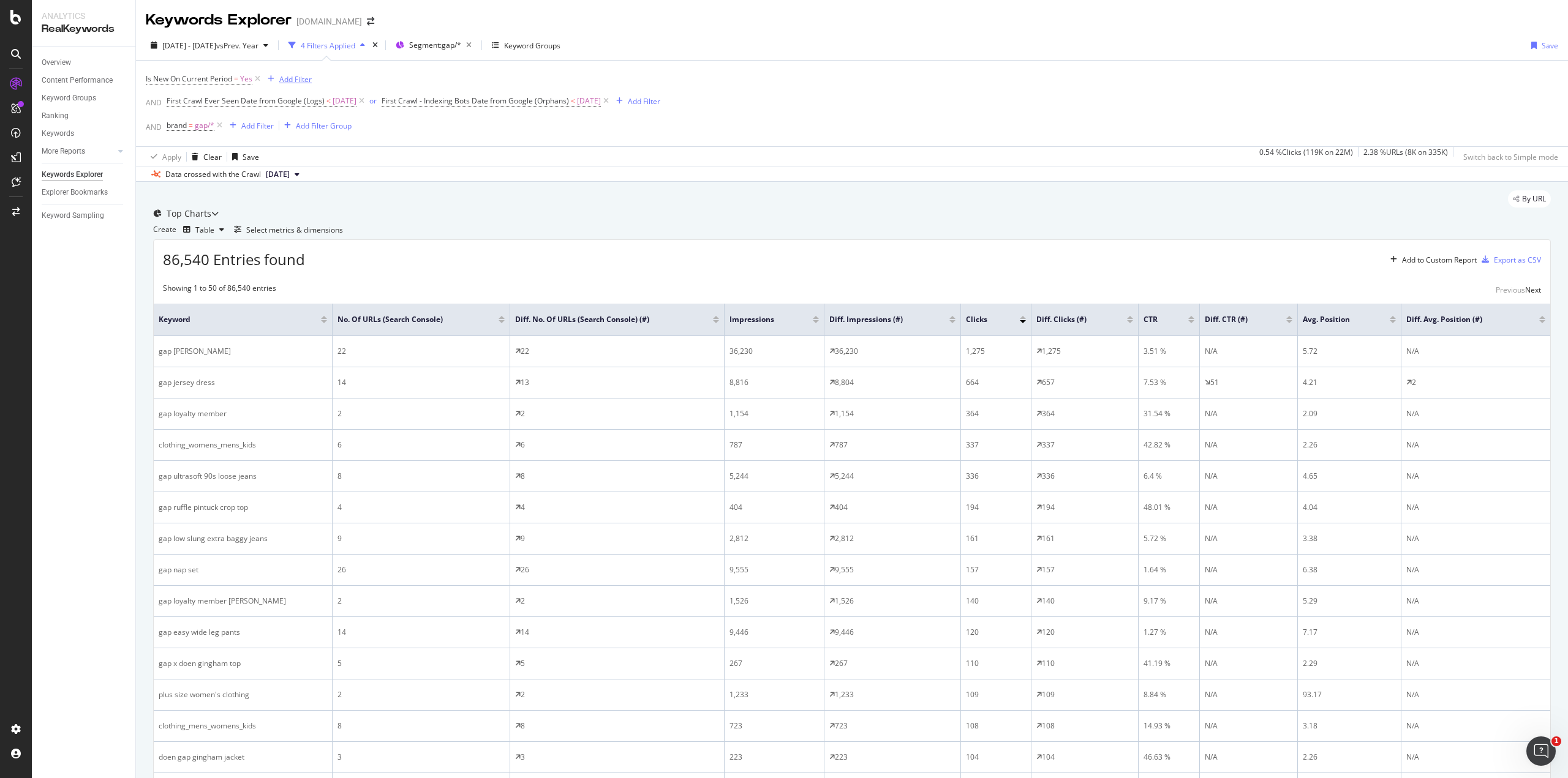
click at [298, 77] on div "Add Filter" at bounding box center [296, 80] width 33 height 11
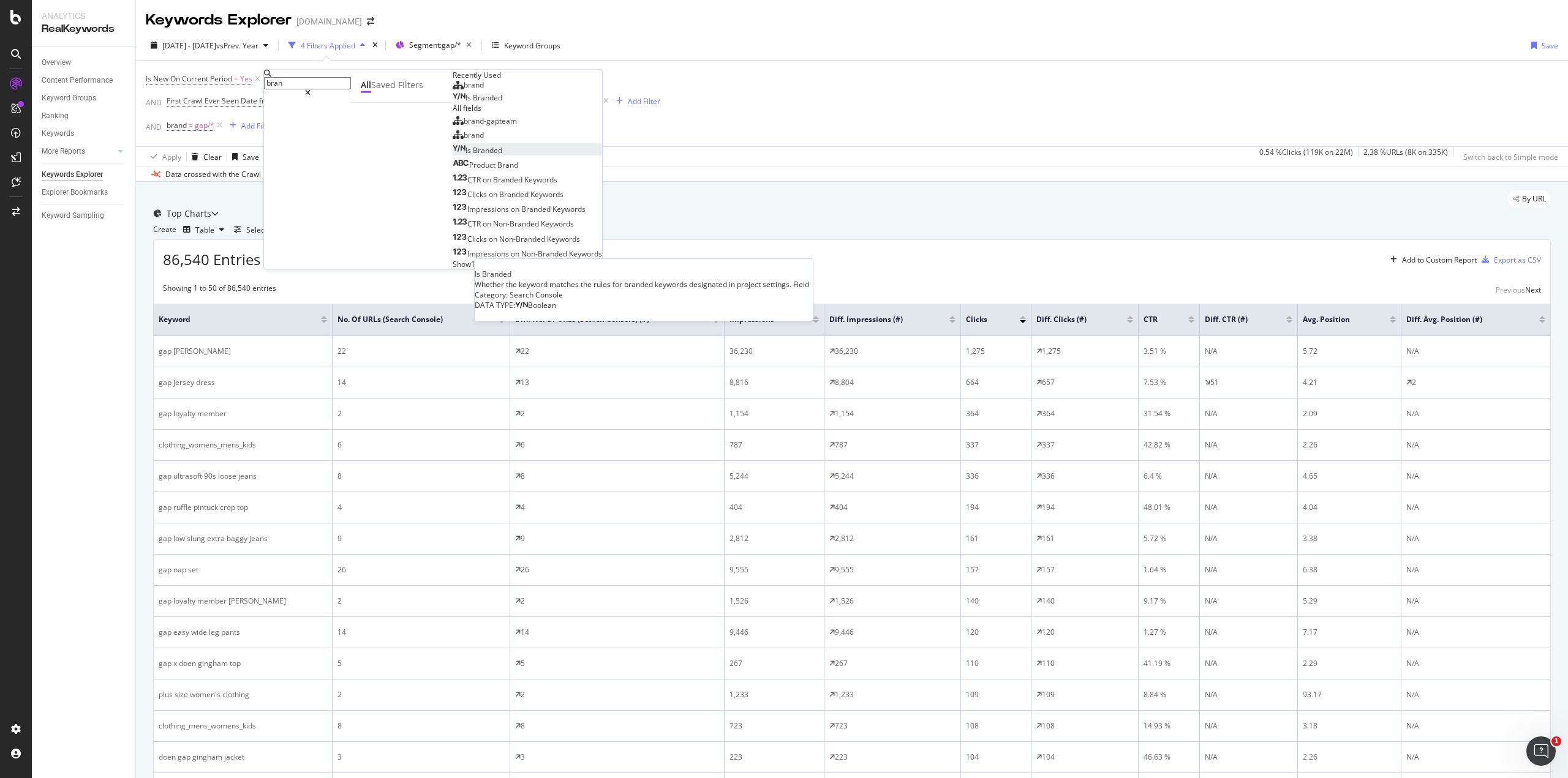
type input "bran"
click at [452, 155] on div "Is Branded" at bounding box center [477, 150] width 49 height 11
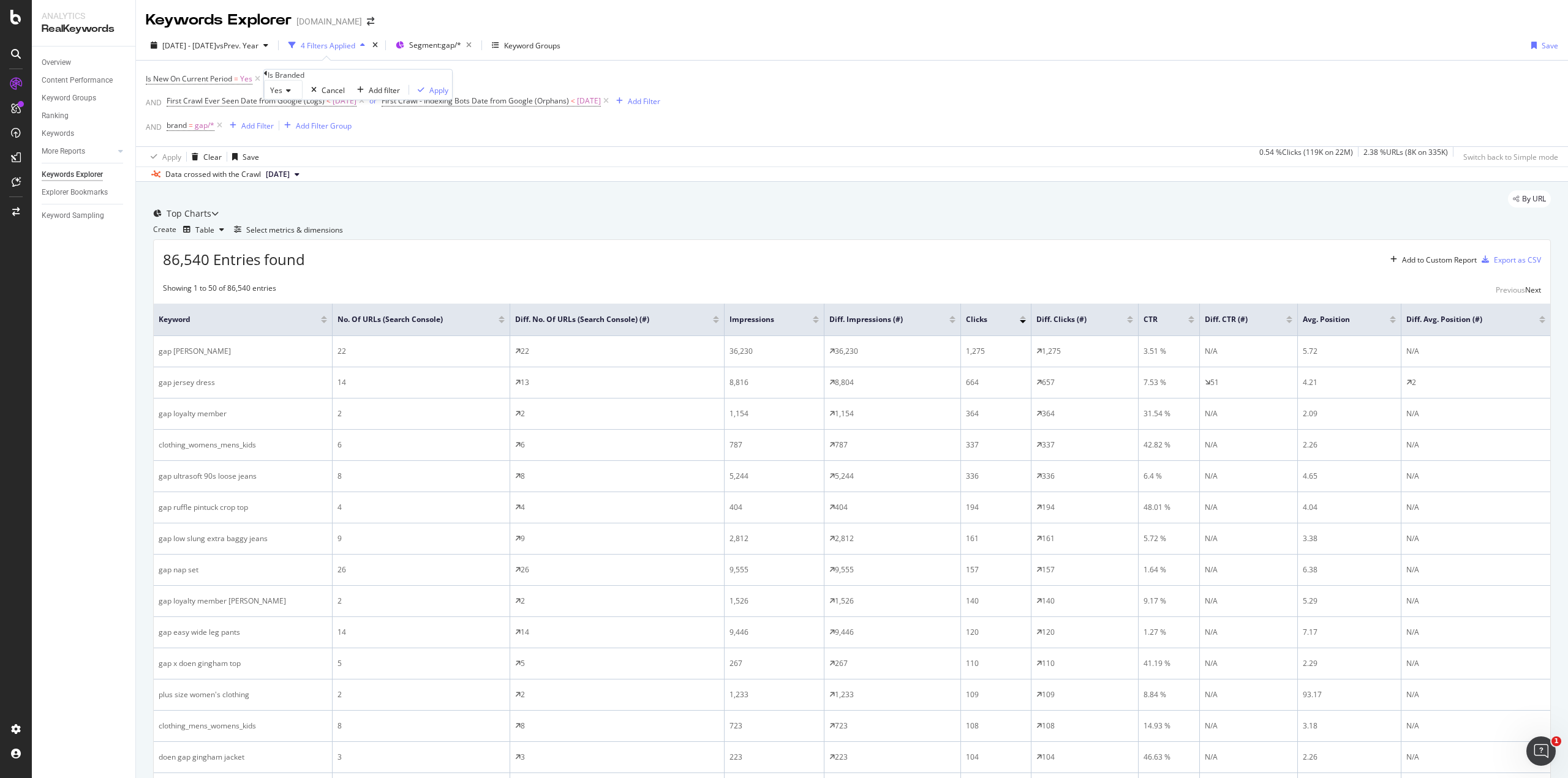
click at [291, 94] on icon at bounding box center [286, 91] width 8 height 8
click at [277, 124] on span "No" at bounding box center [272, 119] width 10 height 11
click at [427, 95] on div "Apply" at bounding box center [436, 90] width 19 height 11
